Goal: Information Seeking & Learning: Learn about a topic

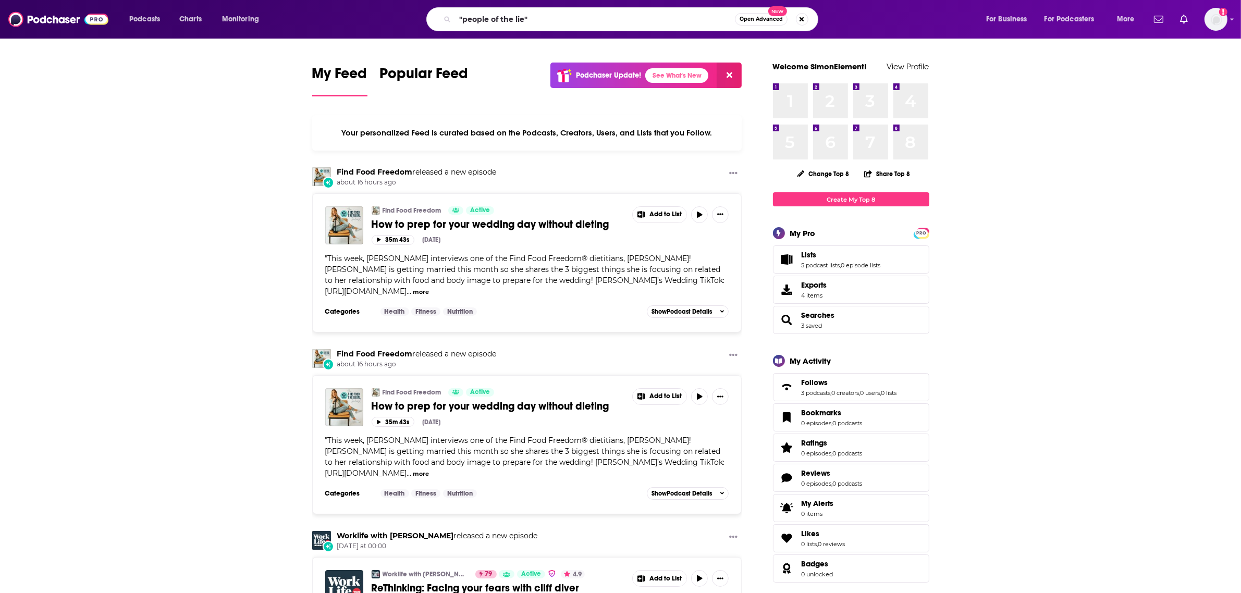
type input ""people of the lie""
